Goal: Task Accomplishment & Management: Manage account settings

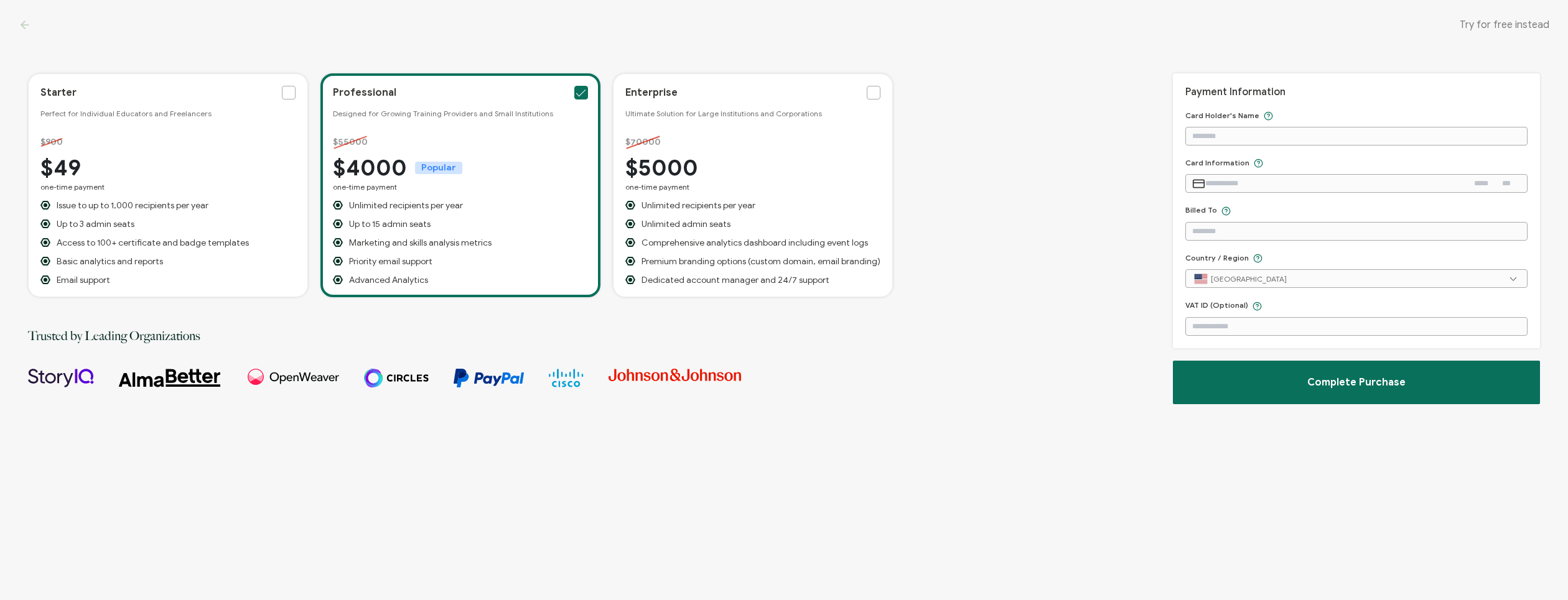
click at [24, 24] on icon at bounding box center [25, 25] width 13 height 13
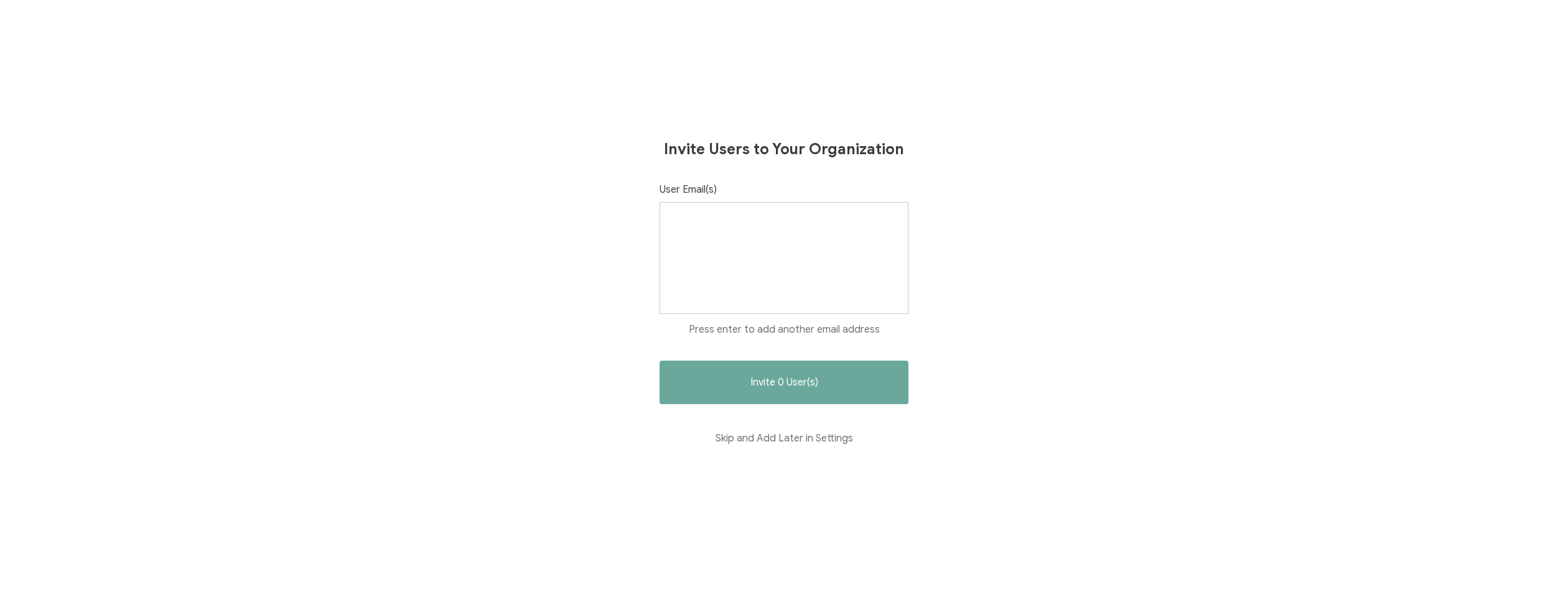
click at [26, 24] on div "Invite Users to Your Organization User Email(s) Press enter to add another emai…" at bounding box center [784, 300] width 1568 height 600
click at [22, 22] on div "Invite Users to Your Organization User Email(s) Press enter to add another emai…" at bounding box center [784, 300] width 1568 height 600
click at [19, 15] on div "Invite Users to Your Organization User Email(s) Press enter to add another emai…" at bounding box center [784, 300] width 1568 height 600
click at [22, 24] on div "Invite Users to Your Organization User Email(s) Press enter to add another emai…" at bounding box center [784, 300] width 1568 height 600
click at [22, 23] on div "Invite Users to Your Organization User Email(s) Press enter to add another emai…" at bounding box center [784, 300] width 1568 height 600
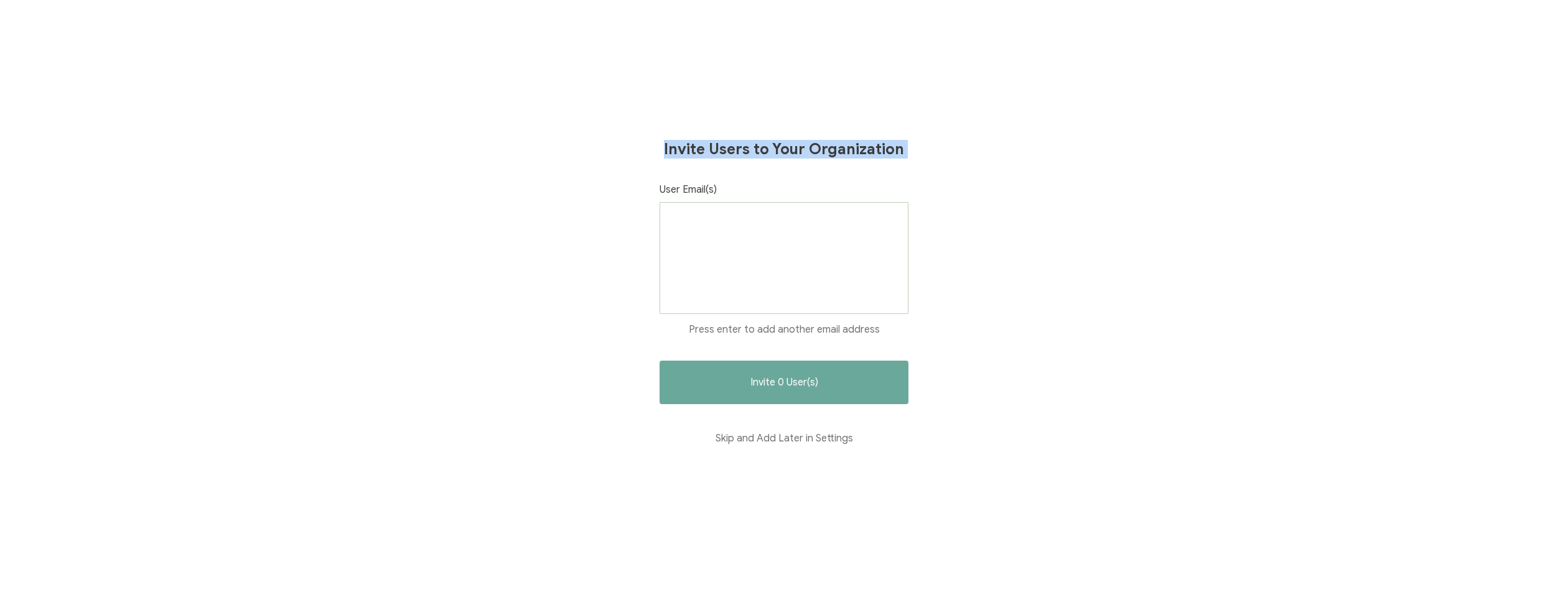
click at [23, 23] on div "Invite Users to Your Organization User Email(s) Press enter to add another emai…" at bounding box center [784, 300] width 1568 height 600
